Goal: Communication & Community: Participate in discussion

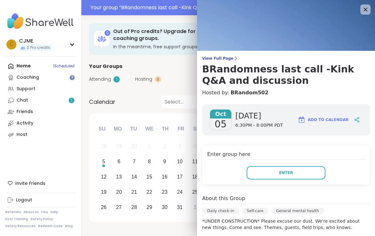
click at [300, 171] on button "Enter" at bounding box center [286, 172] width 79 height 13
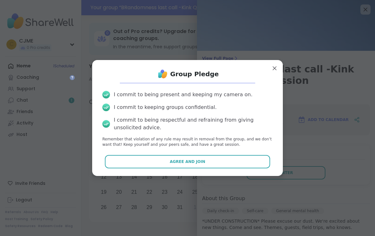
click at [264, 165] on button "Agree and Join" at bounding box center [188, 161] width 166 height 13
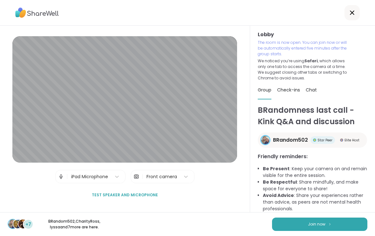
click at [351, 222] on button "Join now" at bounding box center [319, 224] width 95 height 13
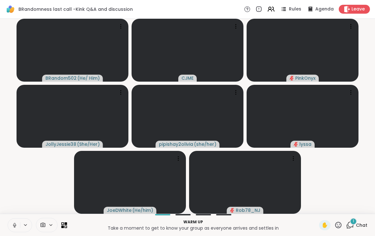
click at [15, 227] on icon at bounding box center [15, 225] width 6 height 6
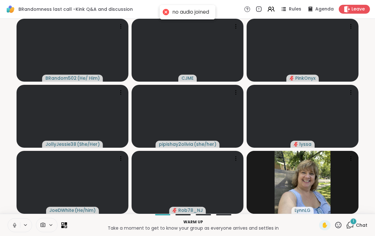
click at [17, 228] on button at bounding box center [14, 225] width 12 height 13
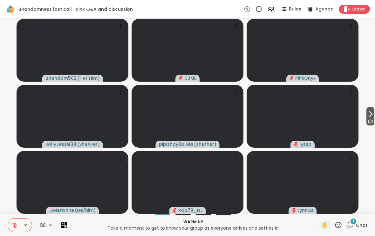
click at [373, 118] on span "1 / 2" at bounding box center [370, 122] width 8 height 8
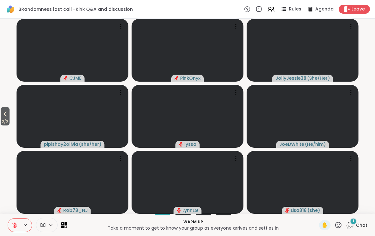
click at [354, 226] on icon at bounding box center [350, 225] width 8 height 8
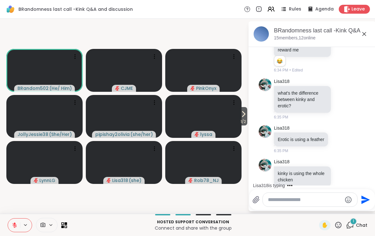
scroll to position [471, 0]
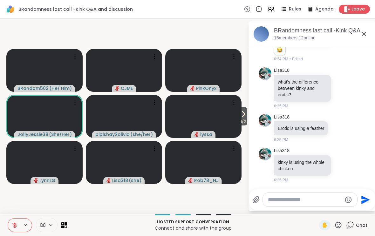
click at [245, 122] on span "1 / 2" at bounding box center [243, 122] width 8 height 8
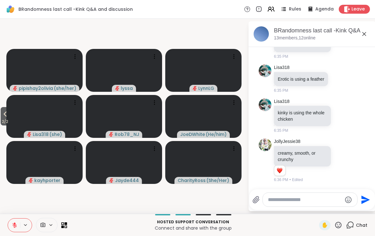
scroll to position [562, 0]
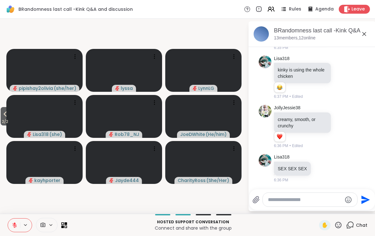
click at [9, 120] on span "2 / 2" at bounding box center [5, 122] width 9 height 8
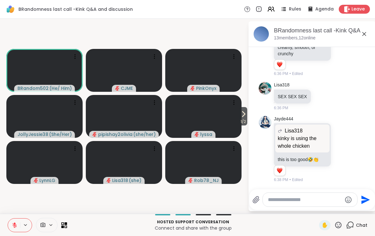
scroll to position [643, 0]
click at [244, 111] on icon at bounding box center [244, 114] width 8 height 8
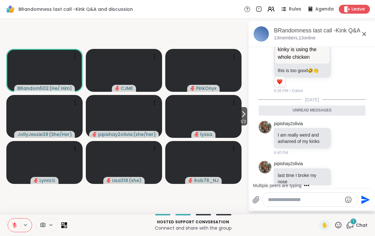
scroll to position [723, 0]
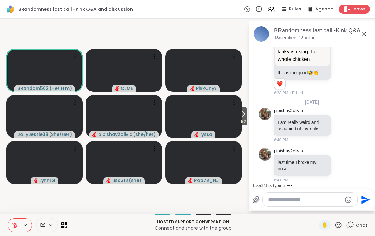
click at [247, 115] on button "1 / 2" at bounding box center [243, 116] width 8 height 18
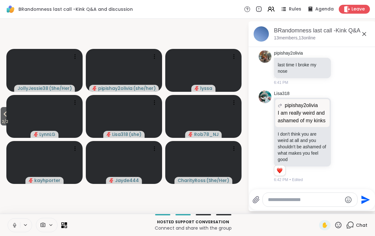
scroll to position [837, 0]
click at [8, 118] on icon at bounding box center [5, 114] width 8 height 8
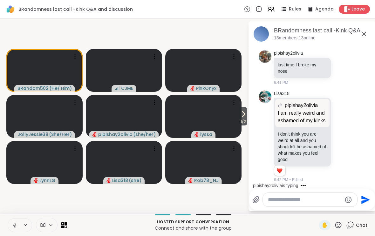
click at [339, 224] on icon at bounding box center [338, 225] width 8 height 8
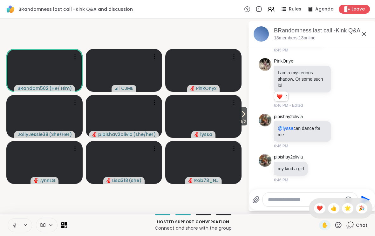
scroll to position [1116, 0]
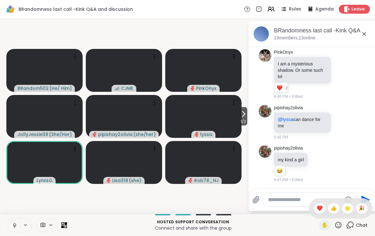
click at [240, 121] on span "1 / 2" at bounding box center [243, 122] width 8 height 8
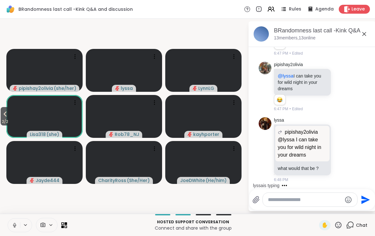
scroll to position [1390, 0]
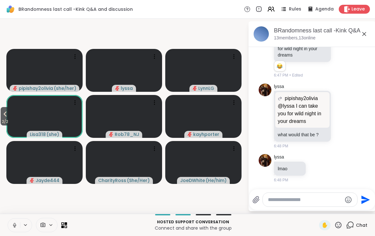
click at [341, 226] on icon at bounding box center [338, 225] width 8 height 8
click at [317, 210] on span "❤️" at bounding box center [319, 209] width 6 height 8
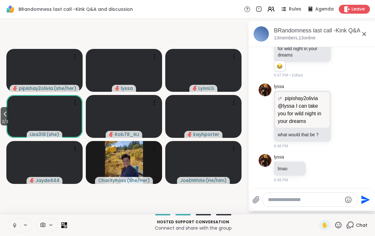
click at [6, 119] on span "2 / 2" at bounding box center [5, 122] width 9 height 8
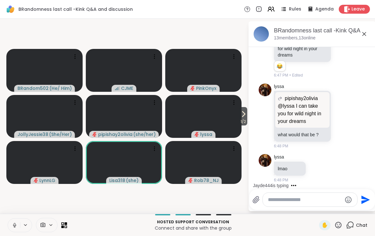
click at [243, 116] on icon at bounding box center [244, 114] width 8 height 8
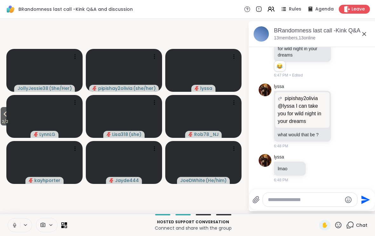
click at [340, 226] on icon at bounding box center [338, 225] width 8 height 8
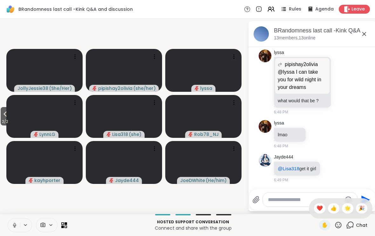
click at [335, 212] on span "👍" at bounding box center [333, 209] width 6 height 8
click at [14, 226] on icon at bounding box center [15, 225] width 6 height 6
click at [7, 122] on span "2 / 2" at bounding box center [5, 122] width 9 height 8
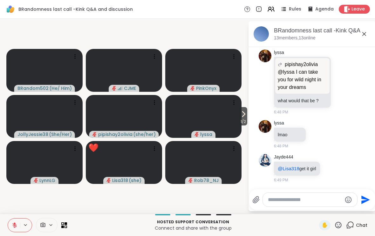
scroll to position [1433, 0]
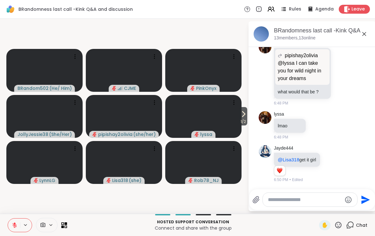
click at [240, 114] on icon at bounding box center [244, 114] width 8 height 8
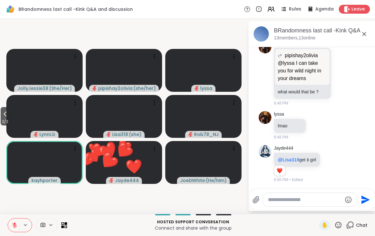
click at [339, 224] on icon at bounding box center [338, 225] width 8 height 8
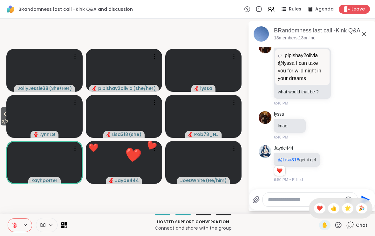
click at [321, 209] on span "❤️" at bounding box center [319, 209] width 6 height 8
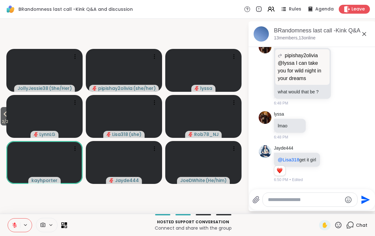
click at [340, 221] on icon at bounding box center [338, 225] width 8 height 8
click at [319, 207] on span "❤️" at bounding box center [319, 209] width 6 height 8
click at [10, 121] on span "2 / 2" at bounding box center [5, 122] width 9 height 8
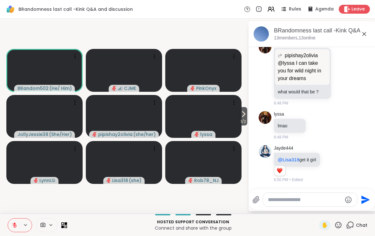
click at [244, 119] on span "1 / 2" at bounding box center [243, 122] width 8 height 8
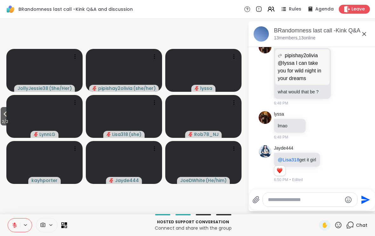
click at [5, 118] on span "2 / 2" at bounding box center [5, 122] width 9 height 8
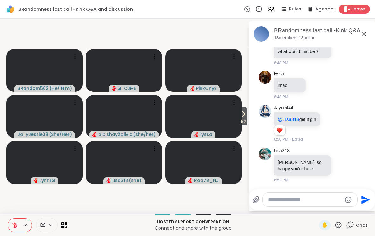
scroll to position [1506, 0]
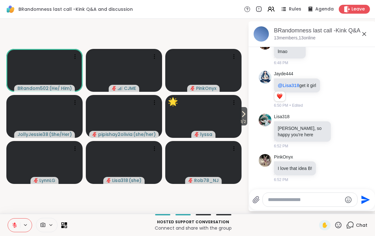
click at [13, 220] on button at bounding box center [14, 225] width 12 height 13
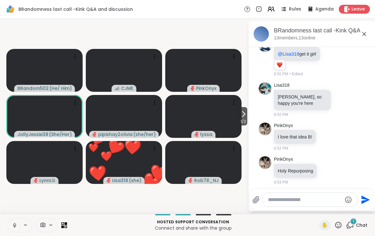
scroll to position [1540, 0]
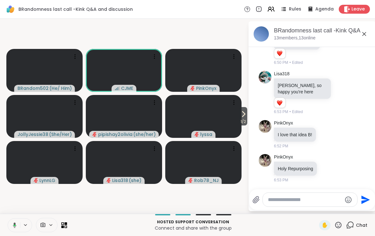
click at [12, 221] on button at bounding box center [13, 225] width 13 height 13
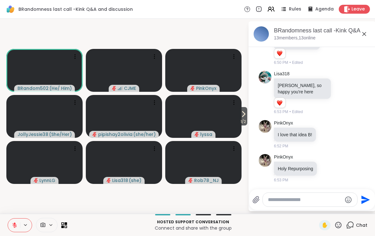
click at [9, 226] on button at bounding box center [14, 225] width 12 height 13
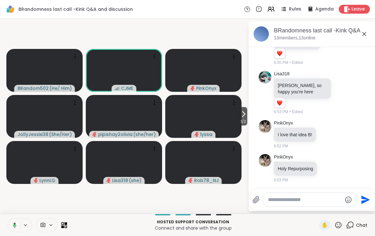
click at [15, 225] on icon at bounding box center [15, 225] width 2 height 2
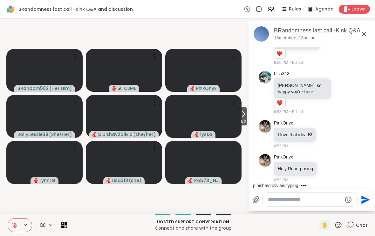
click at [245, 114] on icon at bounding box center [244, 114] width 8 height 8
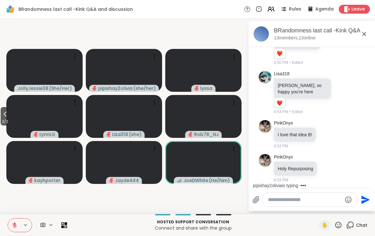
click at [336, 222] on icon at bounding box center [338, 225] width 8 height 8
click at [318, 207] on span "❤️" at bounding box center [319, 209] width 6 height 8
click at [1, 125] on span "2 / 2" at bounding box center [5, 122] width 9 height 8
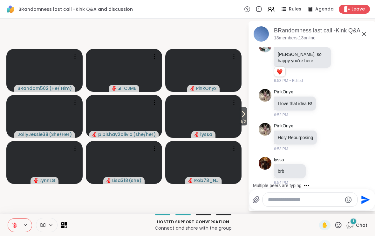
scroll to position [1583, 0]
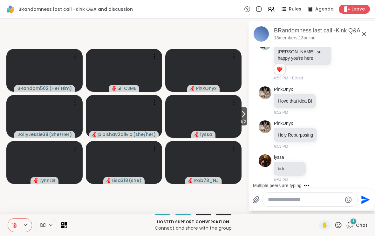
click at [242, 116] on icon at bounding box center [243, 114] width 3 height 5
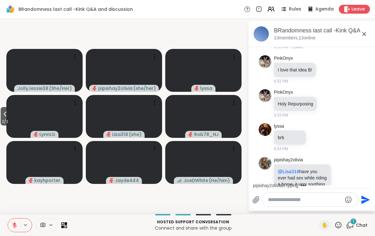
scroll to position [1642, 0]
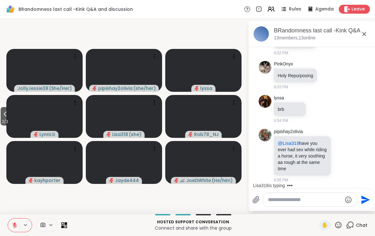
click at [7, 118] on icon at bounding box center [5, 114] width 8 height 8
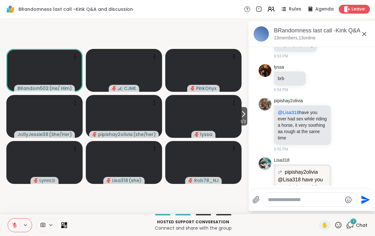
scroll to position [1731, 0]
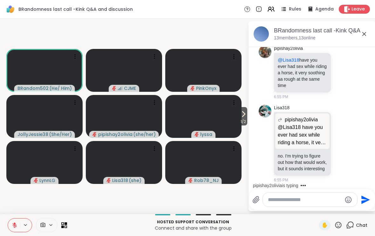
click at [240, 116] on icon at bounding box center [244, 114] width 8 height 8
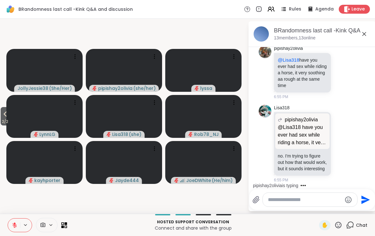
scroll to position [1865, 0]
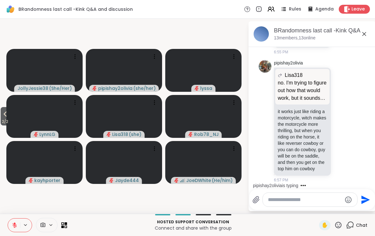
click at [3, 118] on span "2 / 2" at bounding box center [5, 122] width 9 height 8
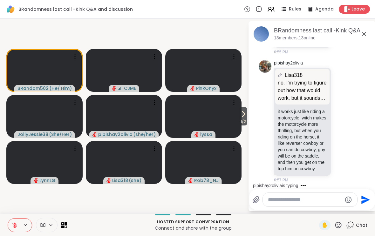
click at [241, 118] on span "1 / 2" at bounding box center [243, 122] width 8 height 8
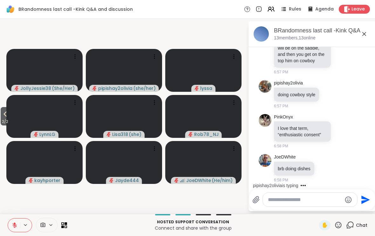
scroll to position [2013, 0]
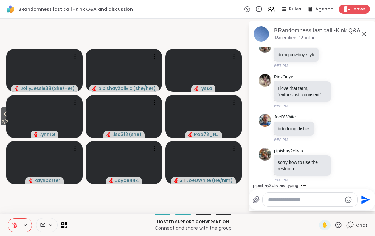
click at [8, 119] on span "2 / 2" at bounding box center [5, 122] width 9 height 8
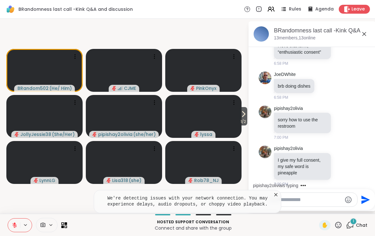
scroll to position [2059, 0]
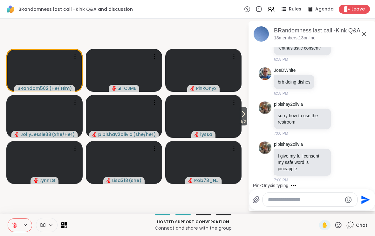
click at [247, 117] on button "1 / 2" at bounding box center [243, 116] width 8 height 18
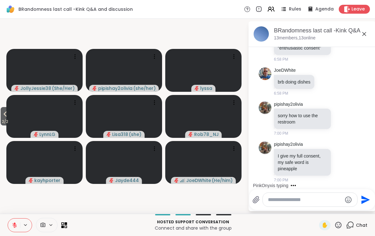
click at [6, 121] on span "2 / 2" at bounding box center [5, 122] width 9 height 8
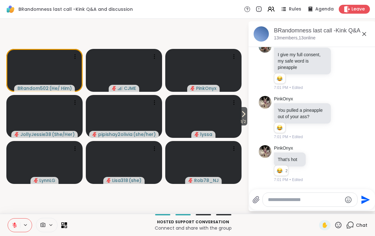
scroll to position [2160, 0]
click at [240, 116] on icon at bounding box center [244, 114] width 8 height 8
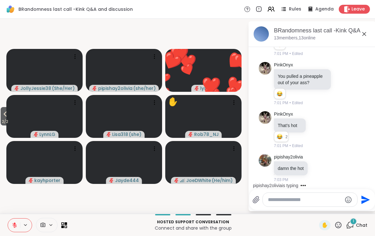
scroll to position [2193, 0]
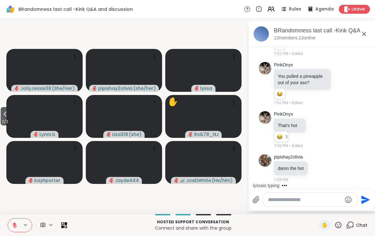
click at [342, 225] on icon at bounding box center [338, 225] width 6 height 6
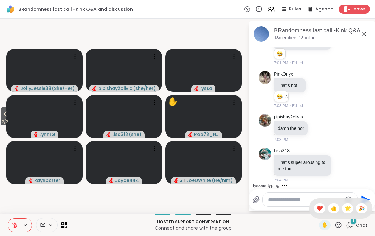
scroll to position [2233, 0]
click at [322, 210] on div "❤️" at bounding box center [319, 208] width 11 height 10
click at [4, 117] on icon at bounding box center [5, 114] width 8 height 8
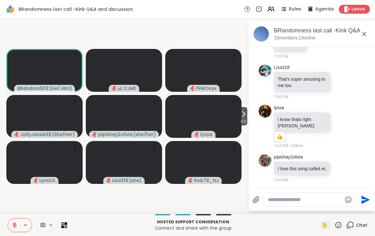
scroll to position [2417, 0]
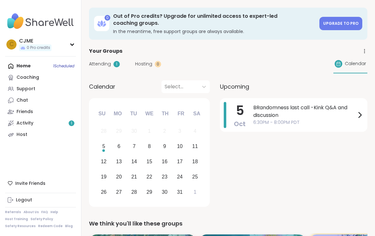
click at [293, 118] on span "BRandomness last call -Kink Q&A and discussion" at bounding box center [304, 111] width 103 height 15
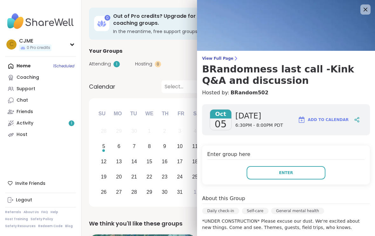
click at [291, 174] on span "Enter" at bounding box center [286, 173] width 14 height 6
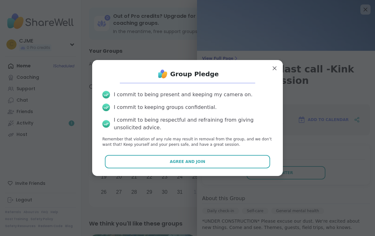
click at [247, 164] on button "Agree and Join" at bounding box center [188, 161] width 166 height 13
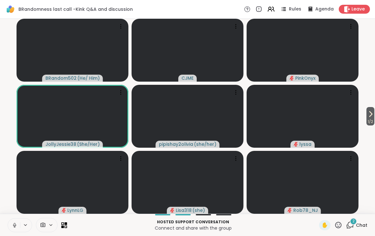
click at [16, 227] on icon at bounding box center [15, 225] width 6 height 6
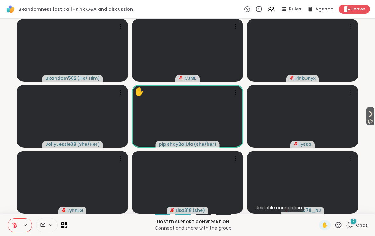
click at [340, 223] on icon at bounding box center [338, 225] width 6 height 6
click at [318, 206] on span "❤️" at bounding box center [319, 209] width 6 height 8
click at [368, 112] on icon at bounding box center [371, 114] width 8 height 8
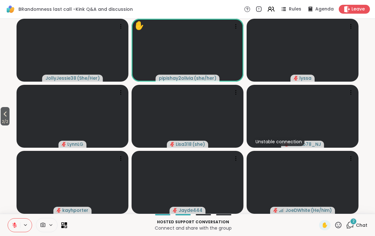
click at [3, 117] on icon at bounding box center [5, 114] width 8 height 8
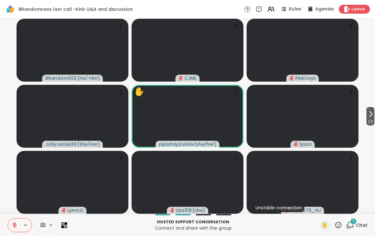
click at [337, 226] on icon at bounding box center [338, 225] width 6 height 6
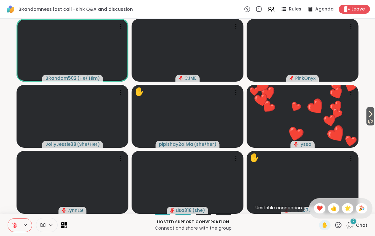
click at [331, 209] on span "👍" at bounding box center [333, 209] width 6 height 8
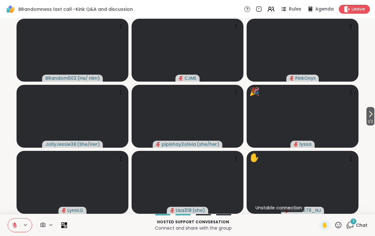
click at [339, 222] on icon at bounding box center [338, 225] width 8 height 8
click at [363, 207] on span "🎉" at bounding box center [361, 209] width 6 height 8
click at [372, 117] on icon at bounding box center [371, 114] width 8 height 8
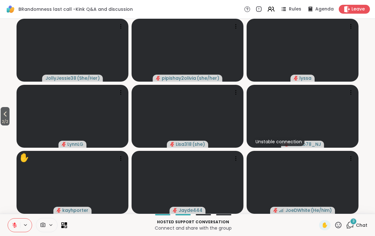
click at [355, 223] on span "3" at bounding box center [353, 221] width 2 height 5
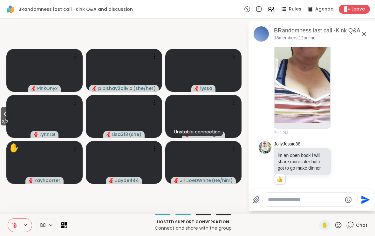
scroll to position [2773, 0]
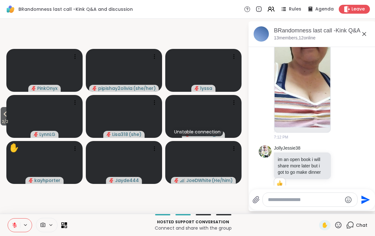
click at [308, 127] on img at bounding box center [302, 51] width 56 height 151
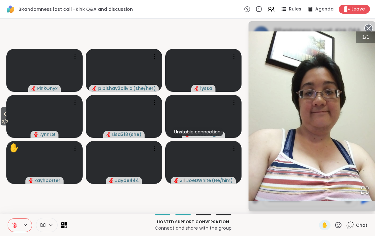
click at [371, 29] on circle at bounding box center [369, 28] width 8 height 8
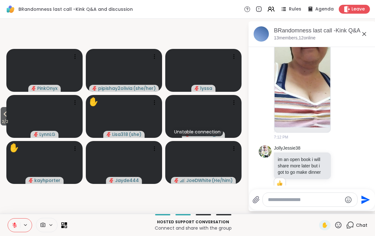
click at [1, 125] on span "2 / 2" at bounding box center [5, 122] width 9 height 8
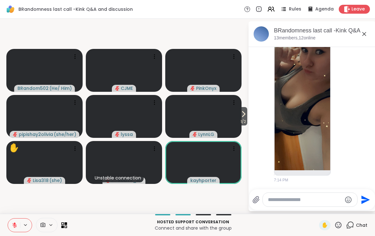
scroll to position [3008, 0]
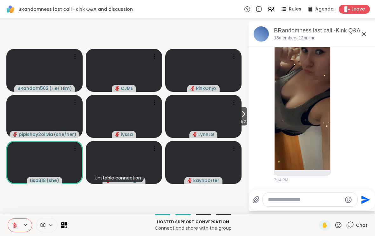
click at [342, 227] on icon at bounding box center [338, 225] width 8 height 8
click at [348, 209] on span "🌟" at bounding box center [347, 209] width 6 height 8
click at [242, 119] on span "1 / 2" at bounding box center [243, 122] width 8 height 8
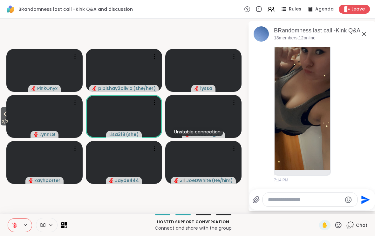
click at [7, 118] on span "2 / 2" at bounding box center [5, 122] width 9 height 8
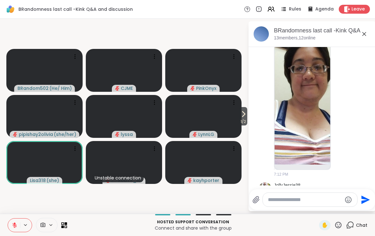
scroll to position [2737, 0]
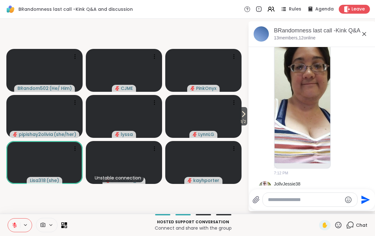
click at [245, 114] on icon at bounding box center [244, 114] width 8 height 8
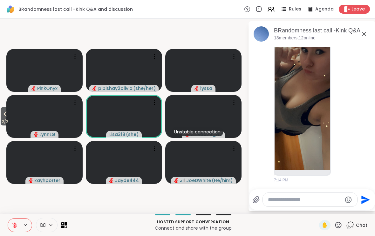
scroll to position [3008, 0]
click at [342, 227] on icon at bounding box center [338, 225] width 8 height 8
click at [321, 207] on span "❤️" at bounding box center [319, 209] width 6 height 8
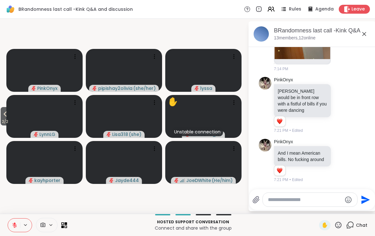
scroll to position [3125, 0]
click at [1, 124] on span "2 / 2" at bounding box center [5, 122] width 9 height 8
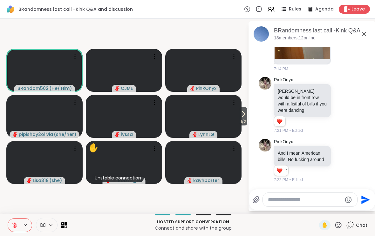
click at [10, 220] on button at bounding box center [14, 225] width 12 height 13
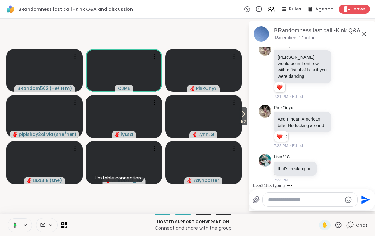
scroll to position [3230, 0]
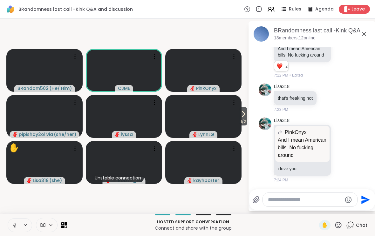
click at [11, 219] on button at bounding box center [14, 225] width 12 height 13
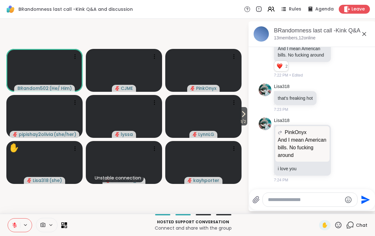
click at [13, 226] on icon at bounding box center [15, 225] width 6 height 6
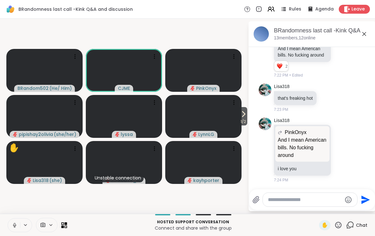
click at [10, 223] on button at bounding box center [14, 225] width 12 height 13
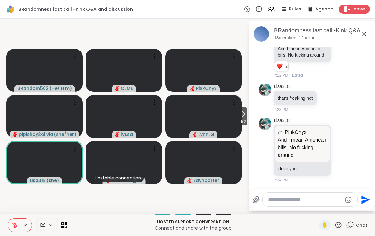
click at [13, 222] on icon at bounding box center [15, 225] width 6 height 6
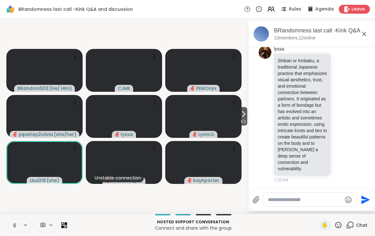
click at [8, 224] on button at bounding box center [14, 225] width 12 height 13
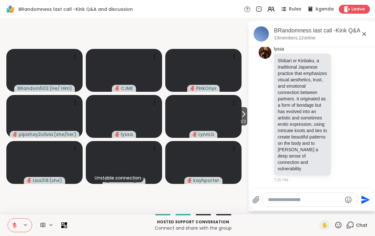
click at [3, 224] on div "Hosted support conversation Connect and share with the group ✋ Chat" at bounding box center [187, 225] width 375 height 22
click at [9, 220] on button at bounding box center [14, 225] width 12 height 13
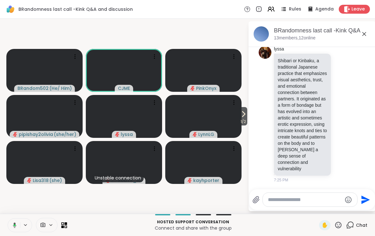
click at [9, 224] on button at bounding box center [13, 225] width 13 height 13
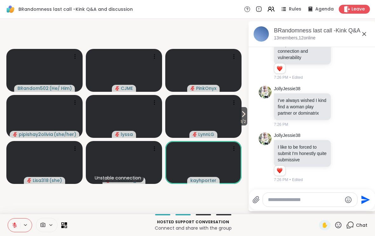
scroll to position [3482, 0]
click at [327, 221] on div "✋" at bounding box center [324, 225] width 11 height 10
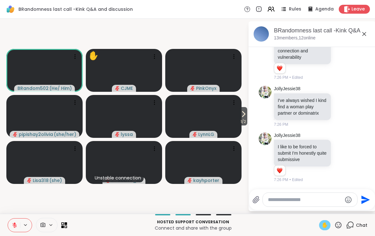
click at [11, 225] on button at bounding box center [14, 225] width 12 height 13
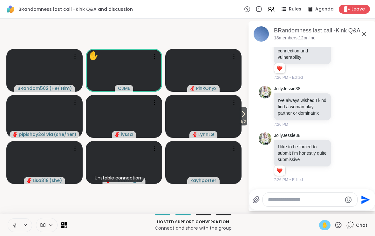
scroll to position [3491, 0]
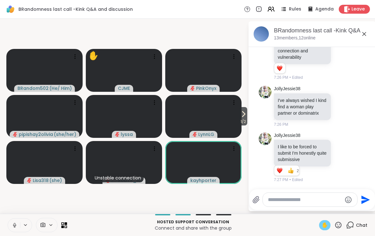
click at [11, 225] on button at bounding box center [14, 225] width 12 height 13
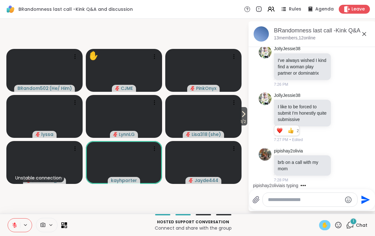
scroll to position [3531, 0]
click at [330, 221] on div "✋" at bounding box center [324, 225] width 11 height 10
click at [10, 219] on button at bounding box center [14, 225] width 12 height 13
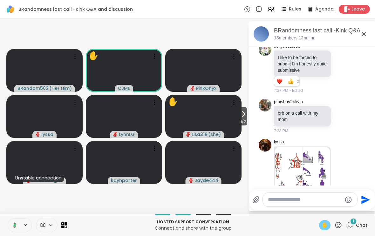
scroll to position [3708, 0]
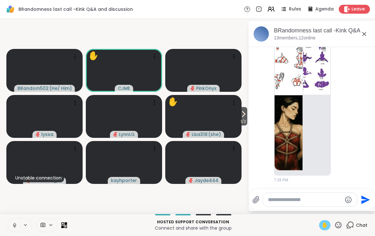
click at [326, 228] on span "✋" at bounding box center [324, 225] width 6 height 8
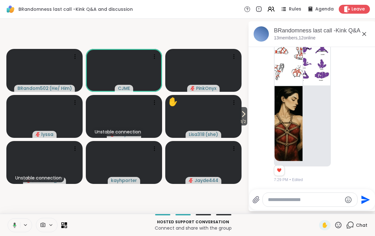
scroll to position [3717, 0]
click at [11, 225] on button at bounding box center [13, 225] width 13 height 13
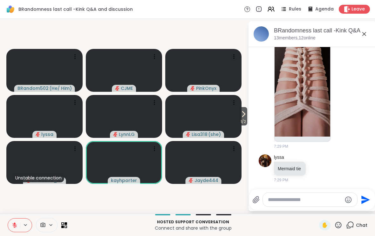
scroll to position [3968, 0]
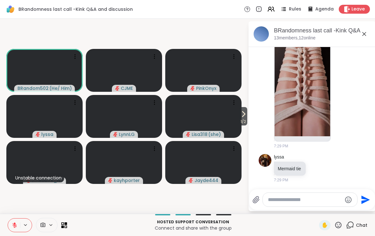
click at [342, 221] on icon at bounding box center [338, 225] width 8 height 8
click at [319, 206] on span "❤️" at bounding box center [319, 209] width 6 height 8
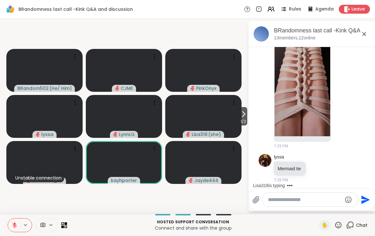
scroll to position [4043, 0]
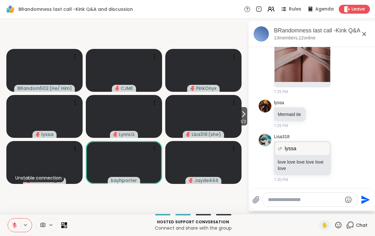
click at [338, 228] on icon at bounding box center [338, 225] width 6 height 6
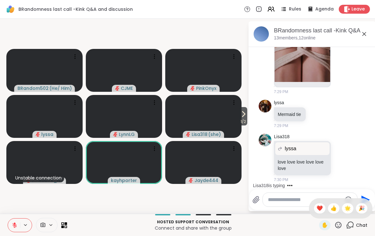
click at [334, 207] on span "👍" at bounding box center [333, 209] width 6 height 8
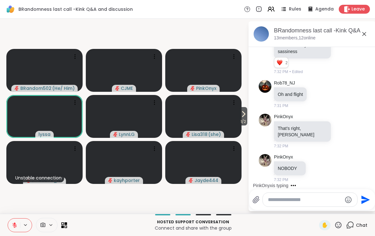
scroll to position [4365, 0]
click at [244, 117] on icon at bounding box center [244, 114] width 8 height 8
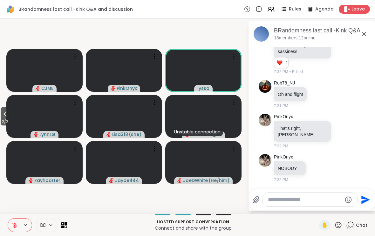
click at [5, 110] on icon at bounding box center [5, 114] width 8 height 8
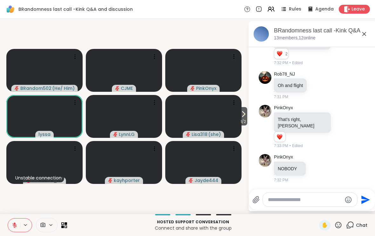
scroll to position [4501, 0]
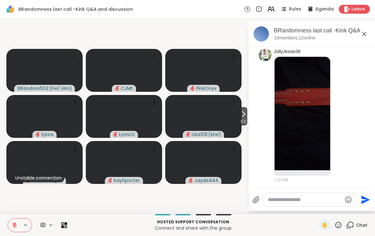
click at [339, 221] on icon at bounding box center [338, 225] width 8 height 8
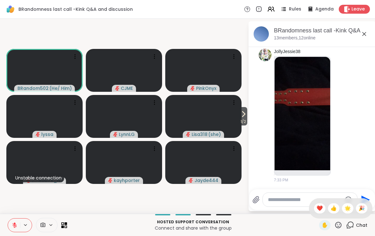
click at [308, 223] on p "Hosted support conversation" at bounding box center [193, 222] width 244 height 6
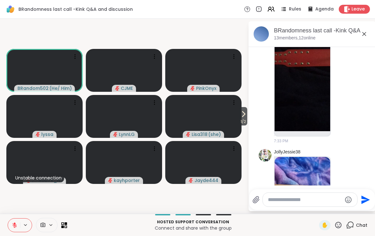
scroll to position [4640, 0]
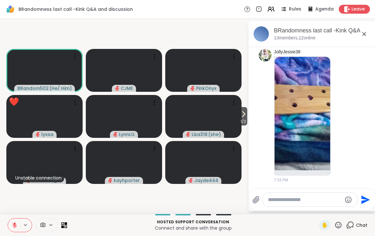
click at [341, 224] on icon at bounding box center [338, 225] width 8 height 8
click at [305, 226] on p "Connect and share with the group" at bounding box center [193, 228] width 244 height 6
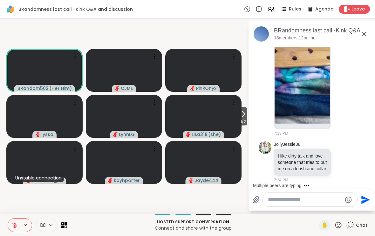
click at [326, 224] on span "✋" at bounding box center [324, 225] width 6 height 8
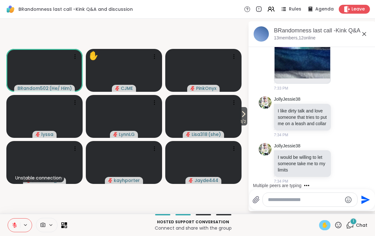
scroll to position [4739, 0]
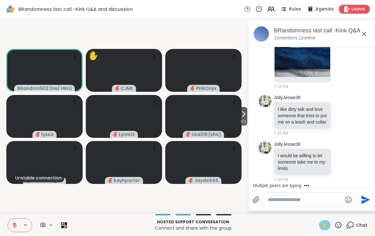
click at [326, 223] on span "✋" at bounding box center [324, 225] width 6 height 8
click at [9, 221] on button at bounding box center [14, 225] width 12 height 13
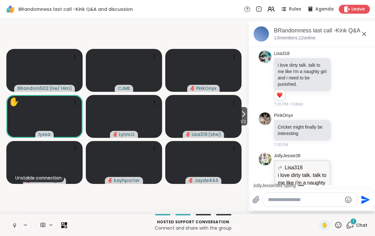
scroll to position [4958, 0]
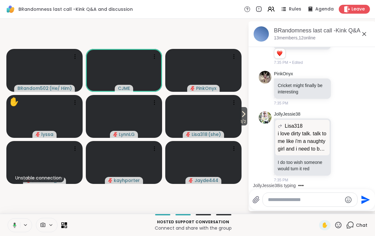
click at [11, 223] on icon at bounding box center [14, 225] width 6 height 6
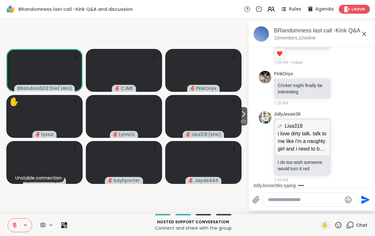
click at [342, 222] on icon at bounding box center [338, 225] width 8 height 8
click at [320, 209] on span "❤️" at bounding box center [319, 209] width 6 height 8
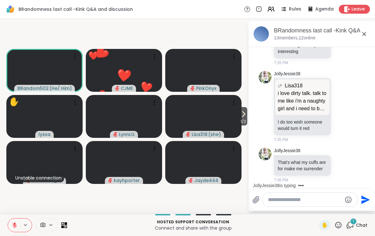
scroll to position [5004, 0]
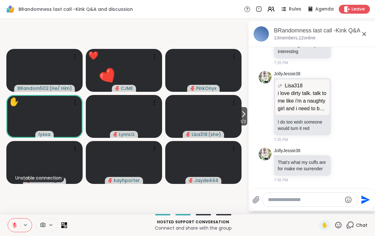
click at [246, 118] on span "1 / 2" at bounding box center [243, 122] width 8 height 8
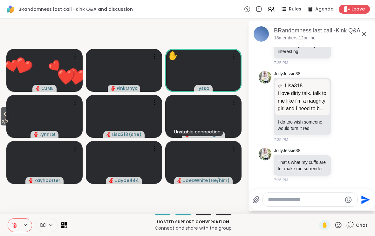
click at [6, 114] on icon at bounding box center [5, 114] width 8 height 8
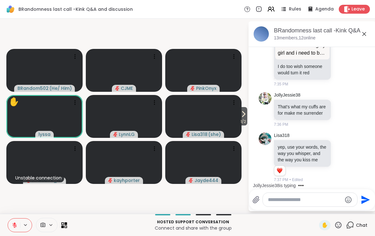
scroll to position [5106, 0]
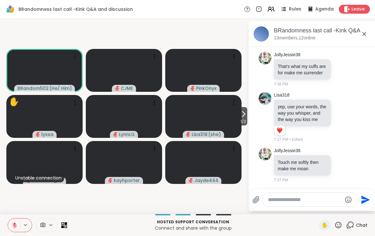
click at [337, 223] on icon at bounding box center [338, 225] width 6 height 6
click at [318, 205] on span "❤️" at bounding box center [319, 209] width 6 height 8
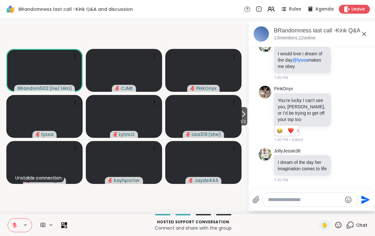
scroll to position [7049, 0]
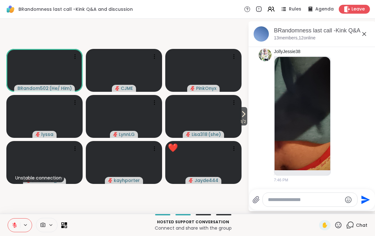
click at [335, 221] on icon at bounding box center [338, 225] width 8 height 8
click at [360, 205] on span "🎉" at bounding box center [361, 209] width 6 height 8
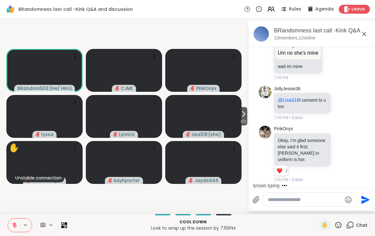
scroll to position [8208, 0]
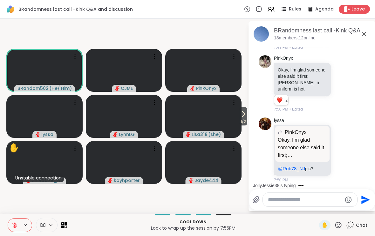
click at [247, 119] on span "1 / 2" at bounding box center [243, 122] width 8 height 8
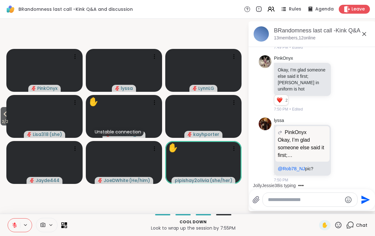
scroll to position [8248, 0]
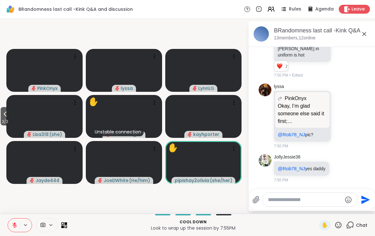
click at [3, 116] on icon at bounding box center [5, 114] width 8 height 8
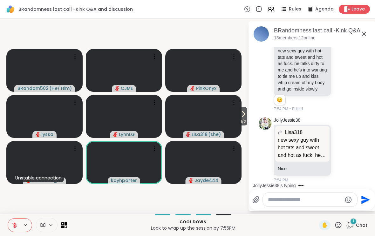
scroll to position [10498, 0]
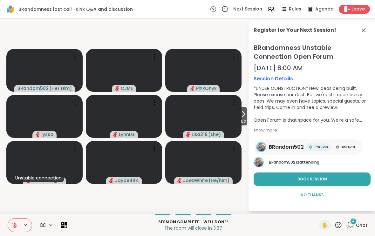
click at [358, 229] on div "4 Chat" at bounding box center [356, 225] width 21 height 10
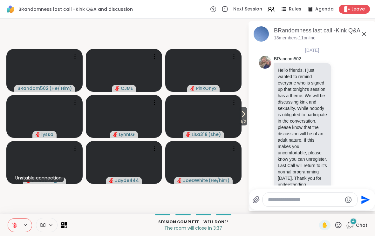
scroll to position [10681, 0]
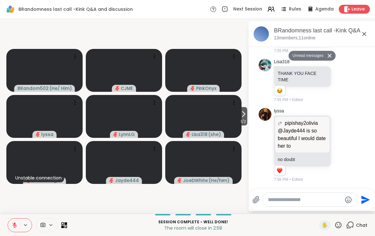
click at [246, 107] on button "1 / 2" at bounding box center [243, 116] width 8 height 18
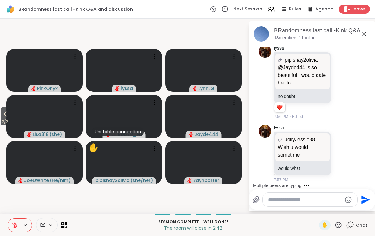
scroll to position [10762, 0]
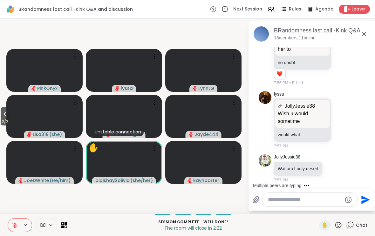
click at [339, 225] on icon at bounding box center [338, 225] width 8 height 8
click at [322, 207] on div "❤️" at bounding box center [319, 208] width 11 height 10
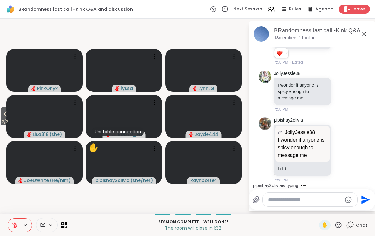
scroll to position [10990, 0]
click at [341, 224] on icon at bounding box center [338, 225] width 6 height 6
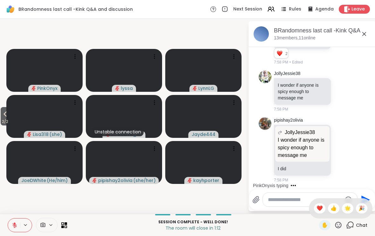
click at [322, 207] on div "❤️" at bounding box center [319, 208] width 11 height 10
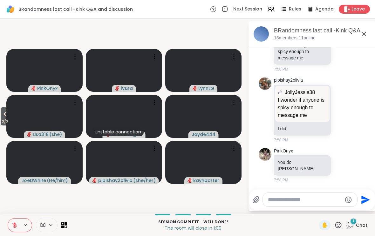
scroll to position [11023, 0]
click at [13, 222] on icon at bounding box center [15, 225] width 6 height 6
click at [11, 225] on icon at bounding box center [14, 225] width 6 height 6
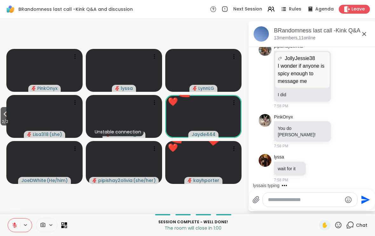
scroll to position [11057, 0]
click at [342, 211] on div "BRandomness last call -Kink Q&A and discussion, Oct 05 13 members, 11 online To…" at bounding box center [311, 116] width 127 height 190
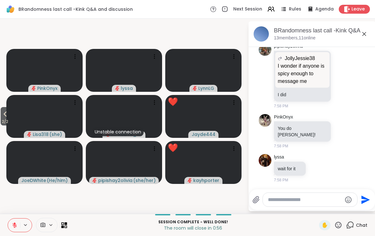
click at [342, 224] on icon at bounding box center [338, 225] width 8 height 8
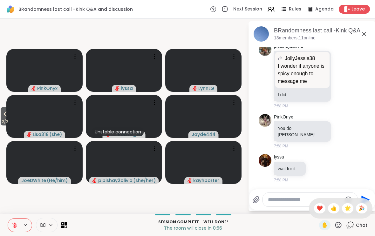
click at [321, 201] on div "✋ ❤️ 👍 🌟 🎉" at bounding box center [341, 208] width 64 height 20
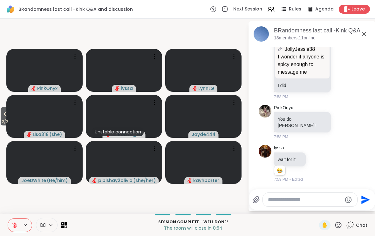
scroll to position [11066, 0]
click at [341, 223] on icon at bounding box center [338, 225] width 6 height 6
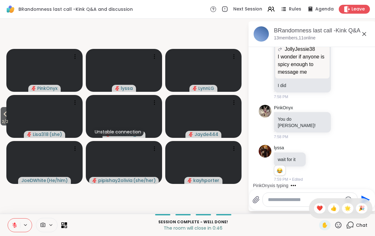
click at [320, 208] on span "❤️" at bounding box center [319, 209] width 6 height 8
click at [337, 221] on icon at bounding box center [338, 225] width 8 height 8
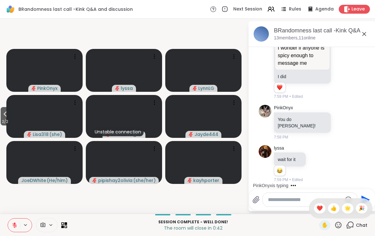
click at [320, 211] on span "❤️" at bounding box center [319, 209] width 6 height 8
click at [341, 225] on icon at bounding box center [338, 225] width 6 height 6
click at [363, 207] on span "🎉" at bounding box center [361, 209] width 6 height 8
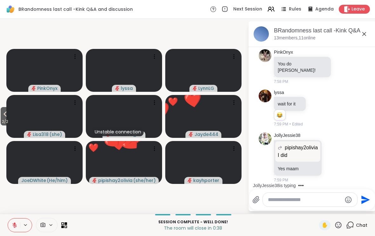
scroll to position [11130, 0]
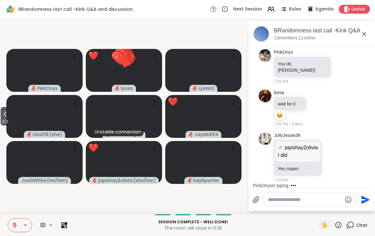
click at [340, 221] on icon at bounding box center [338, 225] width 8 height 8
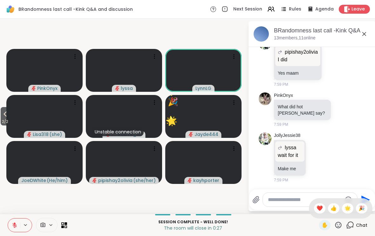
scroll to position [11219, 0]
click at [352, 205] on div "🌟" at bounding box center [347, 208] width 11 height 10
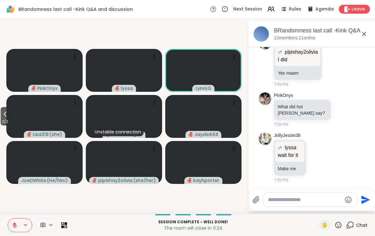
click at [339, 226] on icon at bounding box center [338, 225] width 8 height 8
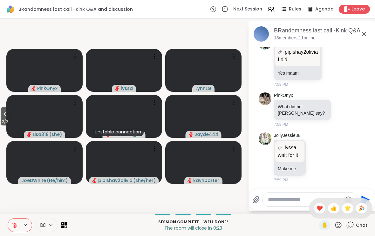
click at [364, 205] on span "🎉" at bounding box center [361, 209] width 6 height 8
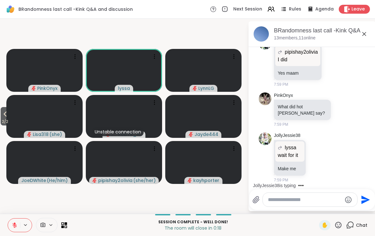
click at [340, 224] on icon at bounding box center [338, 225] width 8 height 8
click at [320, 206] on span "❤️" at bounding box center [319, 209] width 6 height 8
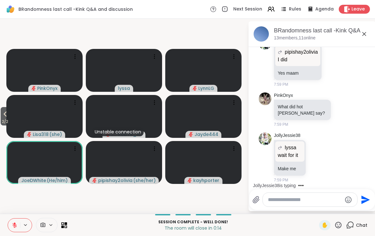
click at [339, 222] on icon at bounding box center [338, 225] width 6 height 6
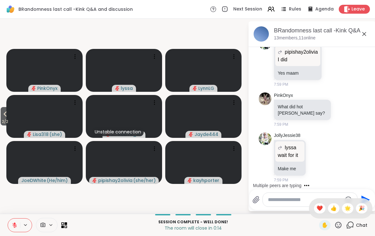
click at [332, 207] on span "👍" at bounding box center [333, 209] width 6 height 8
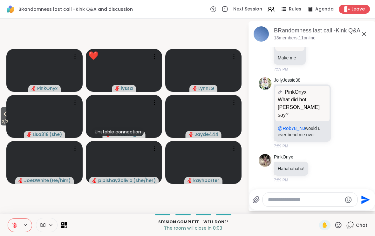
scroll to position [11322, 0]
